Goal: Check status: Verify the current state of an ongoing process or item

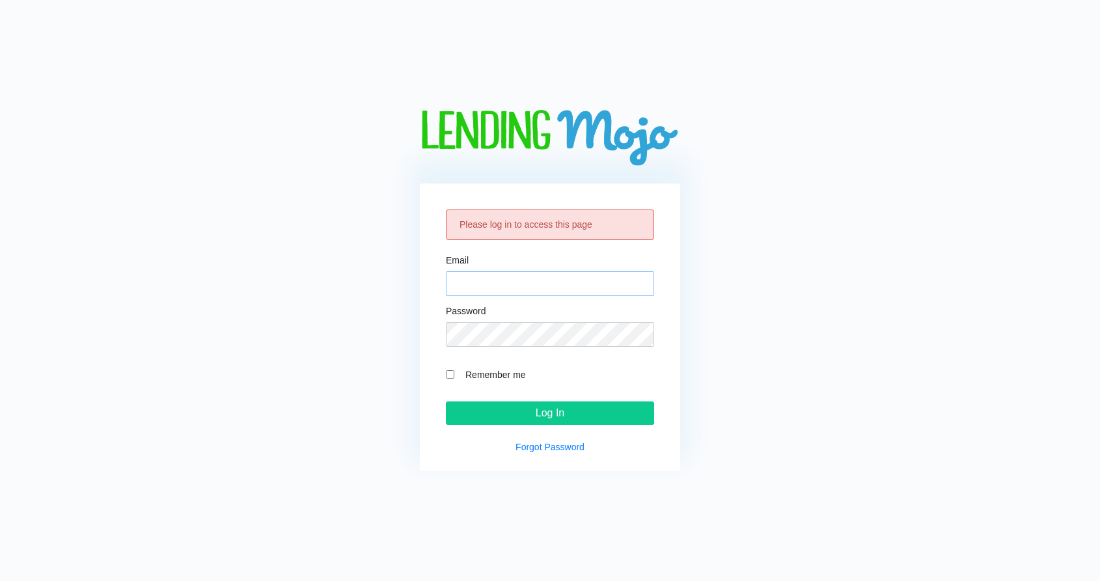
click at [495, 284] on input "Email" at bounding box center [550, 283] width 208 height 25
type input "[PERSON_NAME][EMAIL_ADDRESS][DOMAIN_NAME]"
click at [446, 402] on input "Log In" at bounding box center [550, 413] width 208 height 23
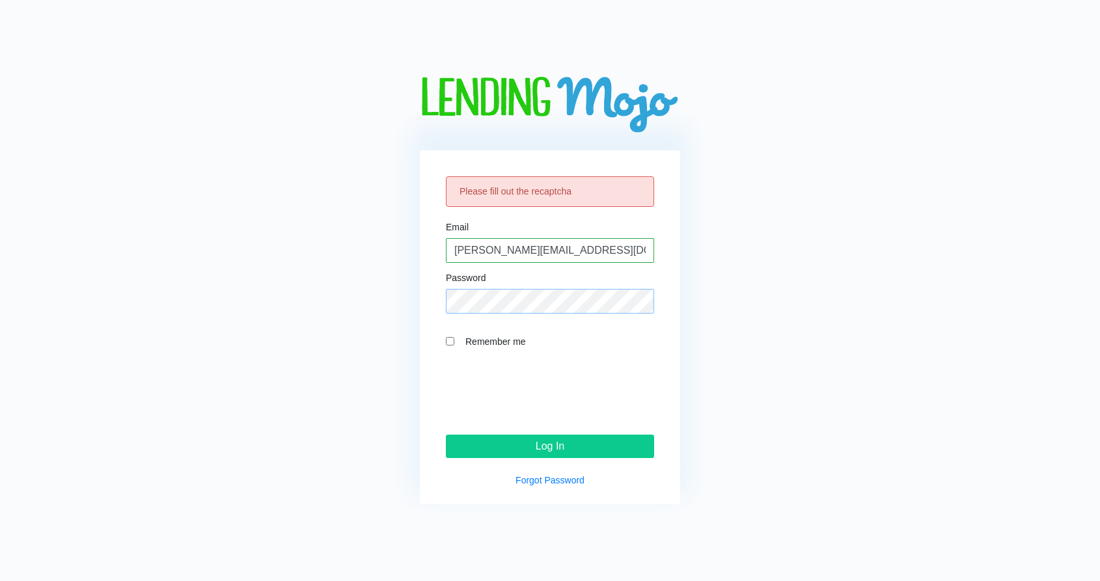
click at [446, 435] on input "Log In" at bounding box center [550, 446] width 208 height 23
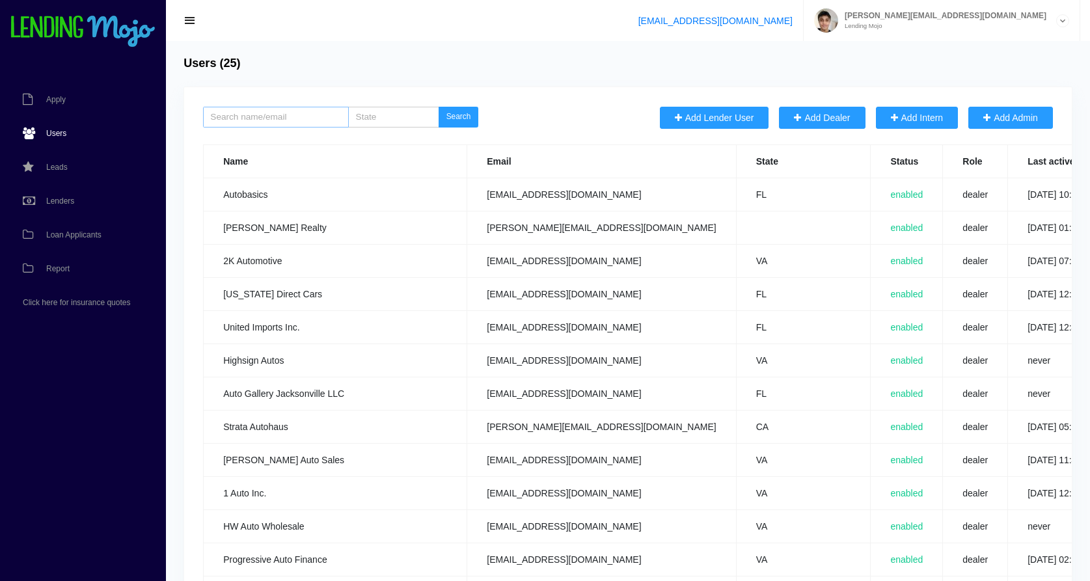
click at [297, 118] on input "search" at bounding box center [276, 117] width 146 height 21
paste input "Alexander Rivera"
type input "Alexander Rivera"
click at [89, 194] on link "Lenders" at bounding box center [76, 201] width 153 height 34
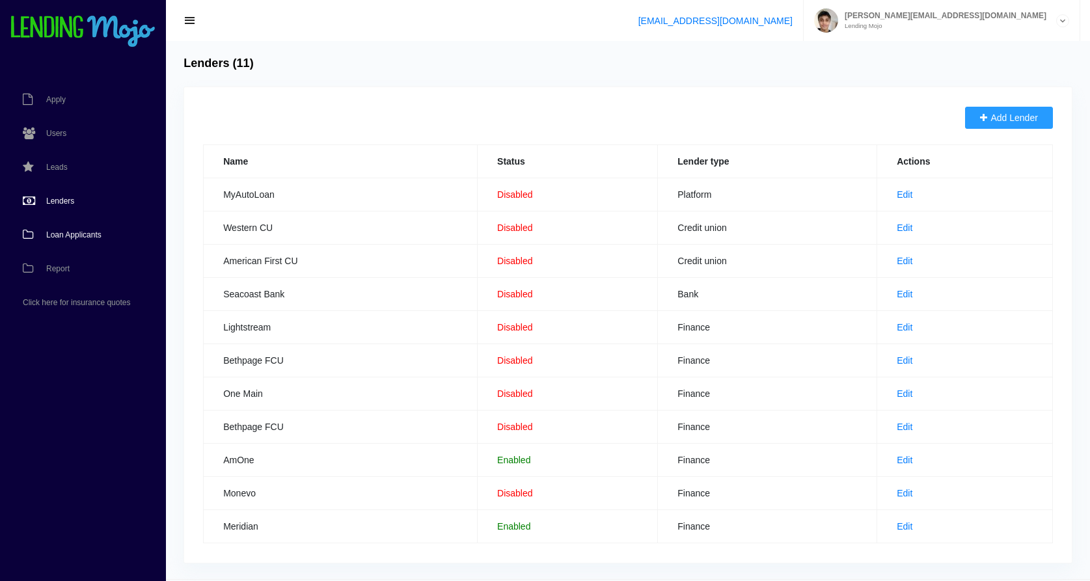
click at [94, 234] on span "Loan Applicants" at bounding box center [73, 235] width 55 height 8
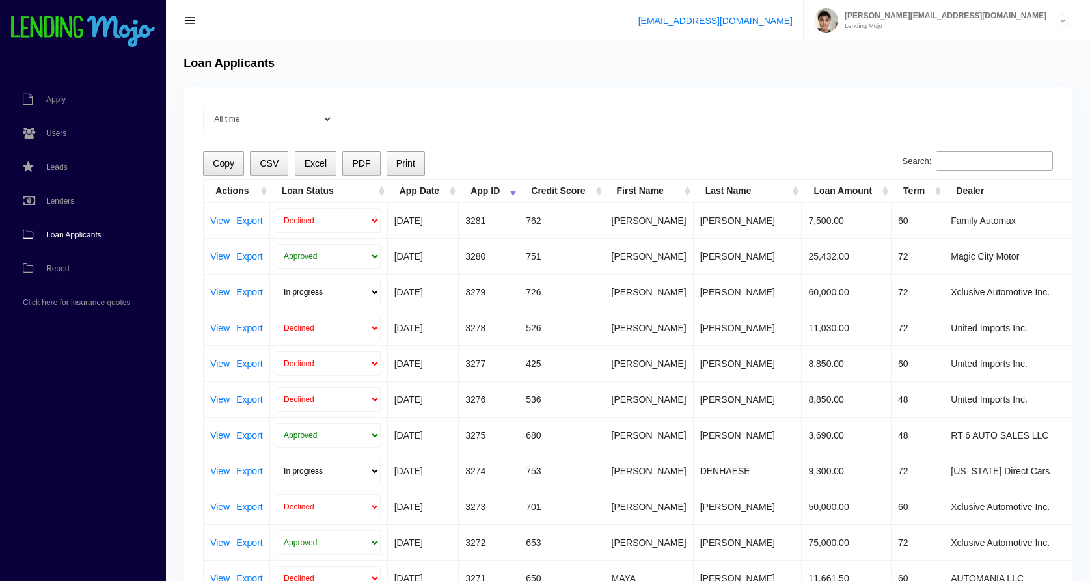
click at [1023, 167] on input "Search:" at bounding box center [994, 161] width 117 height 21
paste input "Alexander Rivera"
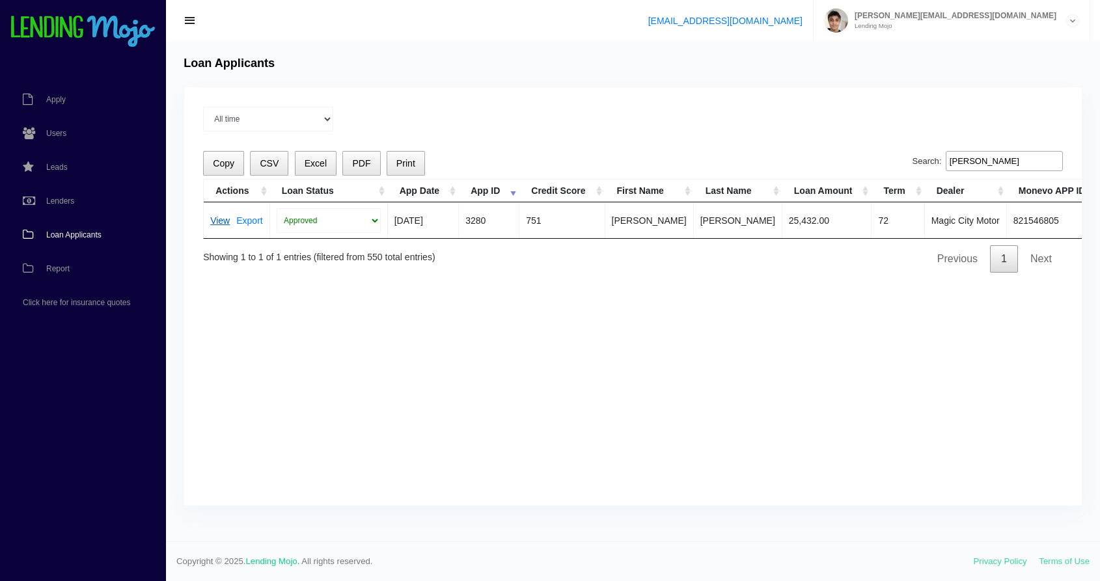
type input "Alexander Rivera"
click at [222, 221] on link "View" at bounding box center [220, 220] width 20 height 9
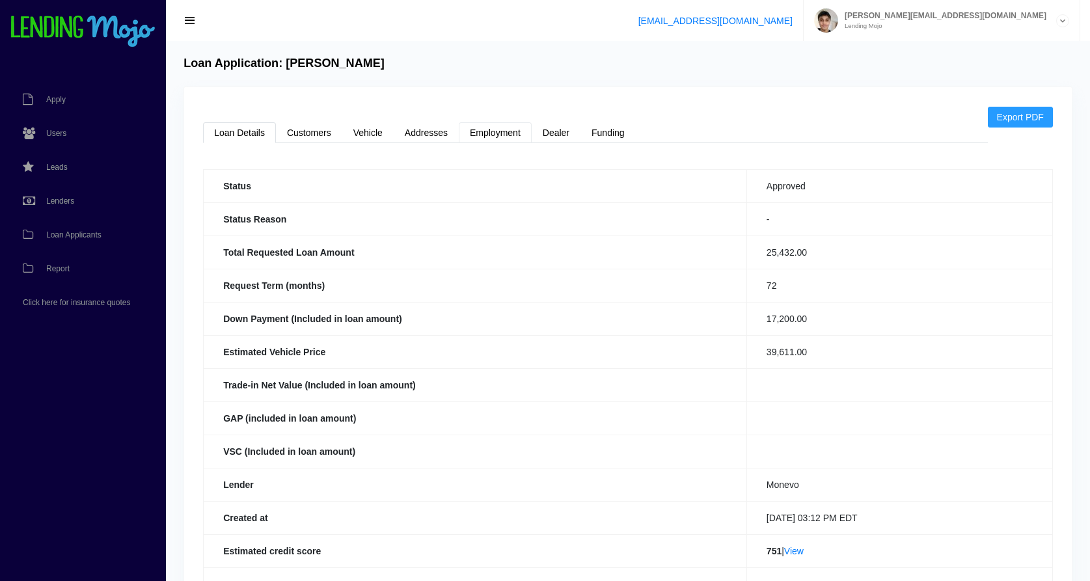
click at [510, 132] on link "Employment" at bounding box center [495, 132] width 73 height 21
click at [564, 129] on link "Dealer" at bounding box center [556, 132] width 49 height 21
